Goal: Find specific page/section: Find specific page/section

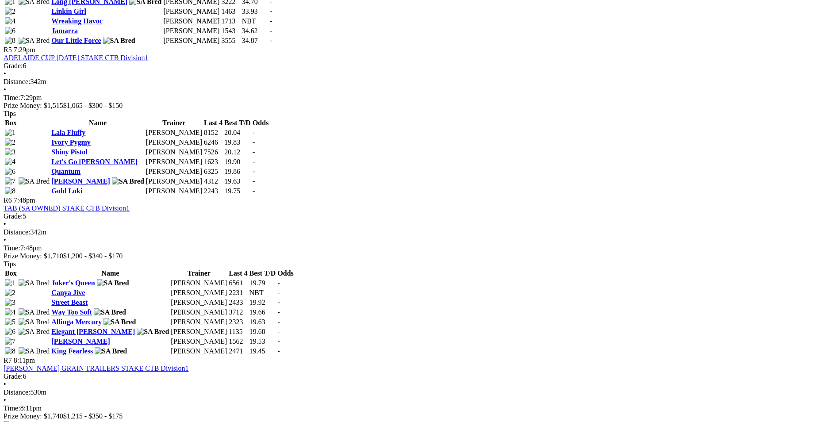
scroll to position [1017, 0]
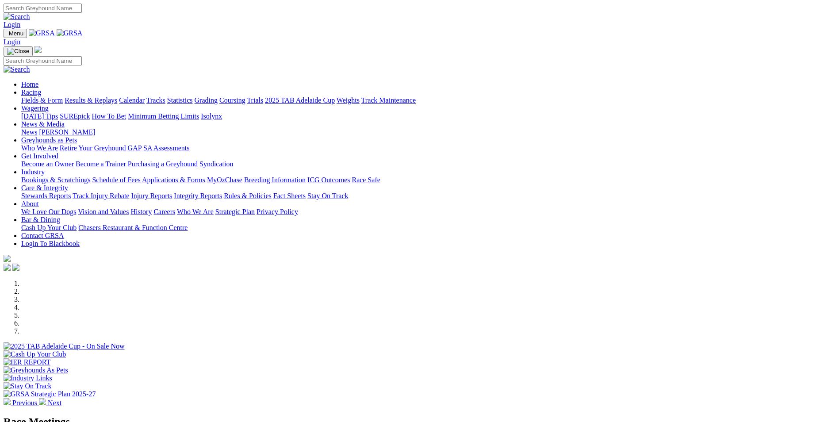
scroll to position [88, 0]
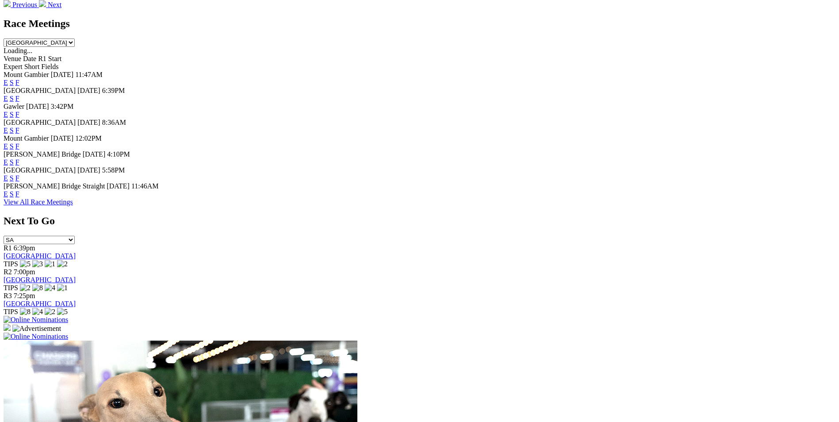
click at [19, 198] on link "F" at bounding box center [17, 194] width 4 height 8
